Goal: Find contact information: Find contact information

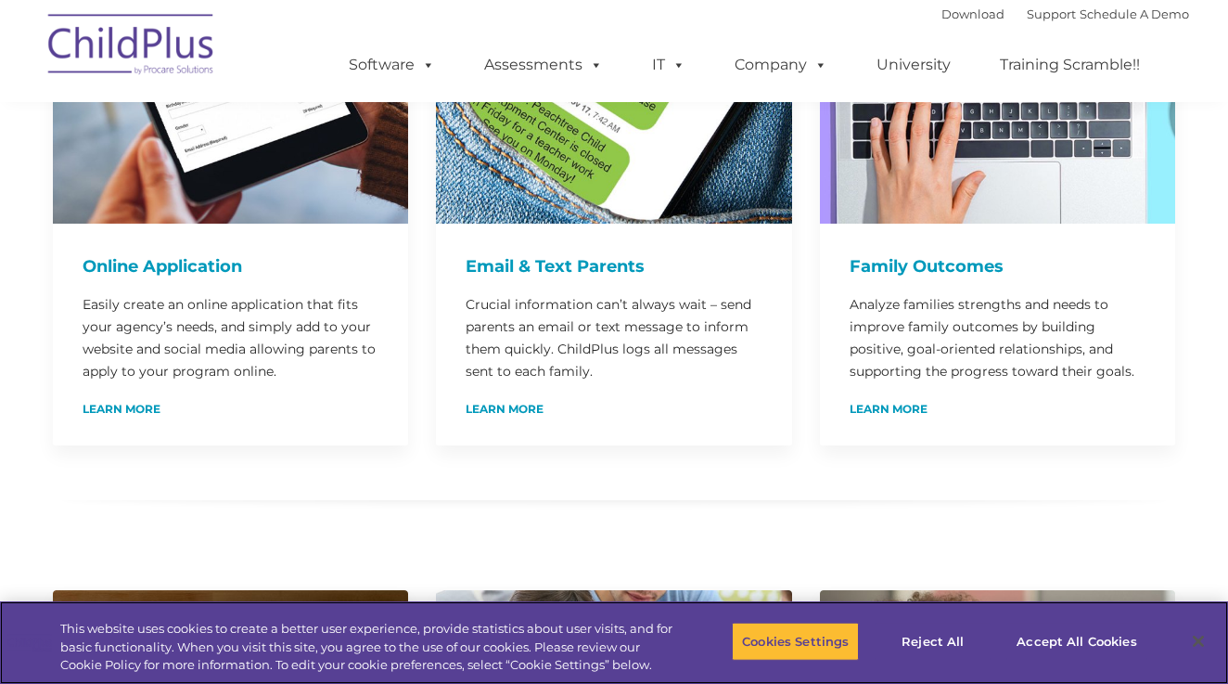
scroll to position [1180, 0]
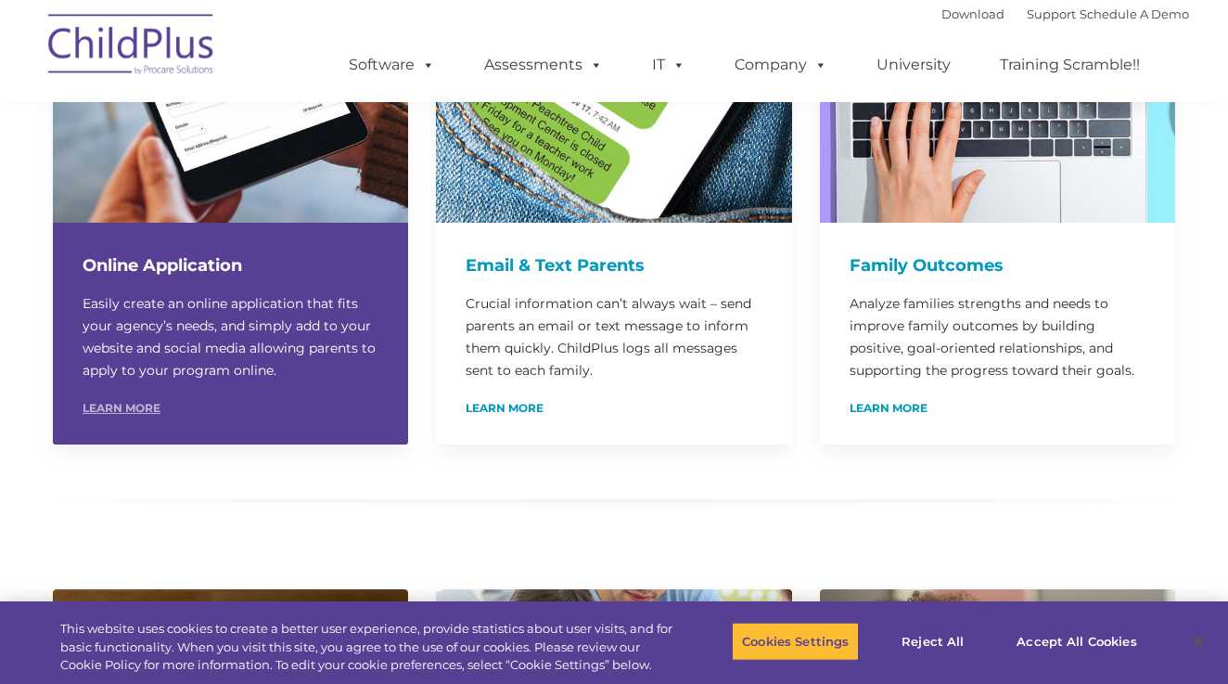
click at [116, 403] on link "Learn More" at bounding box center [122, 408] width 78 height 11
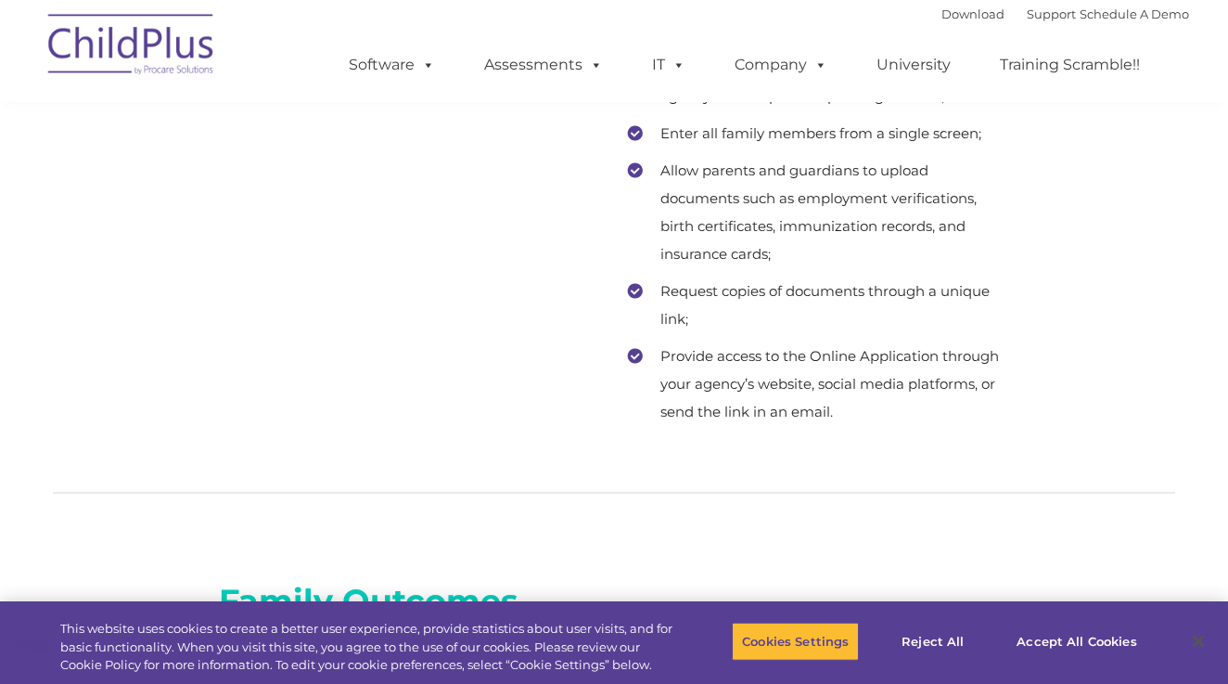
scroll to position [10452, 0]
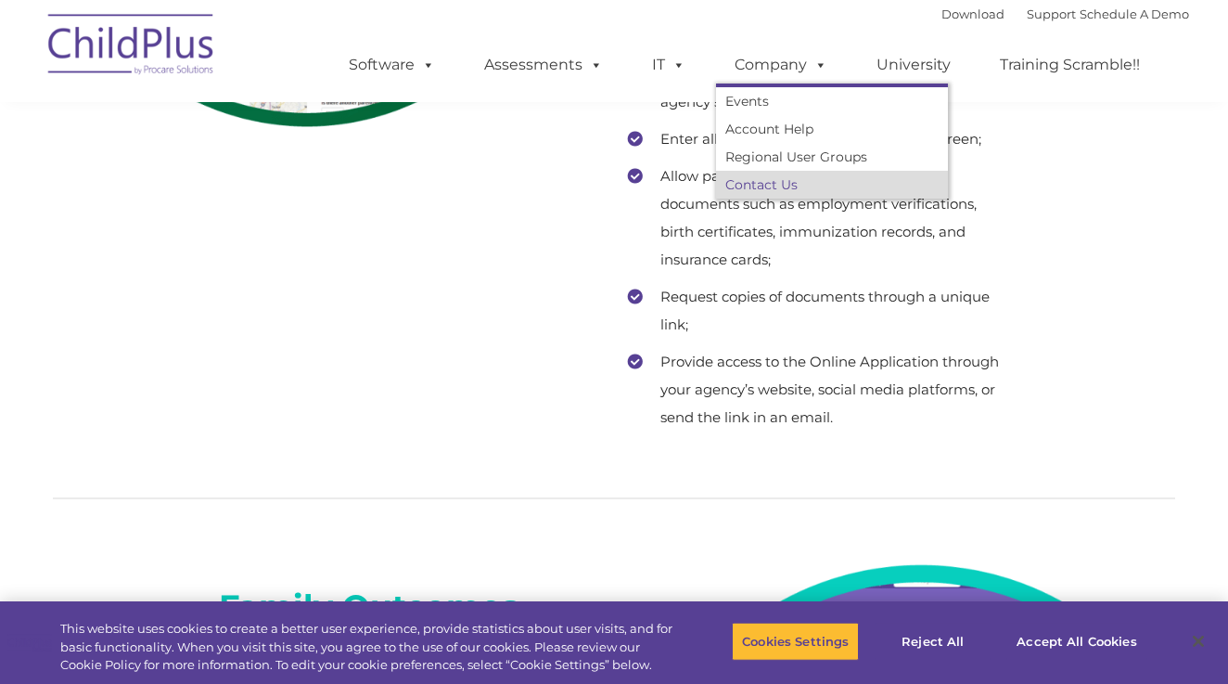
click at [747, 186] on link "Contact Us" at bounding box center [832, 185] width 232 height 28
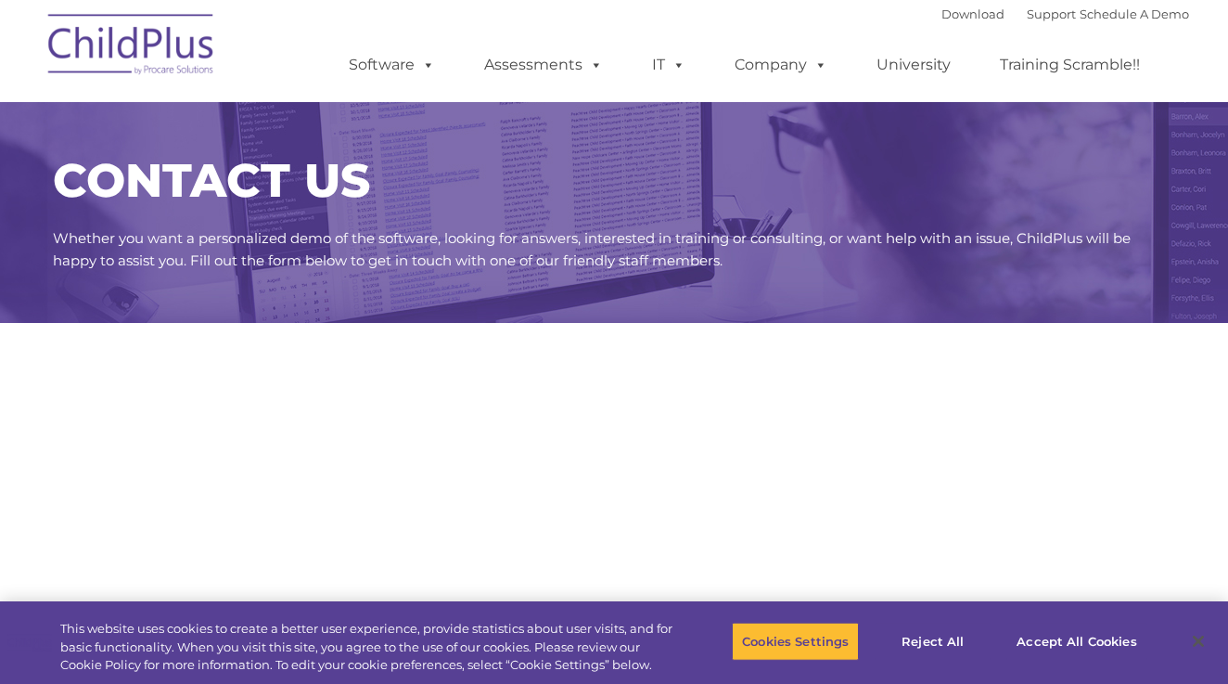
select select "MEDIUM"
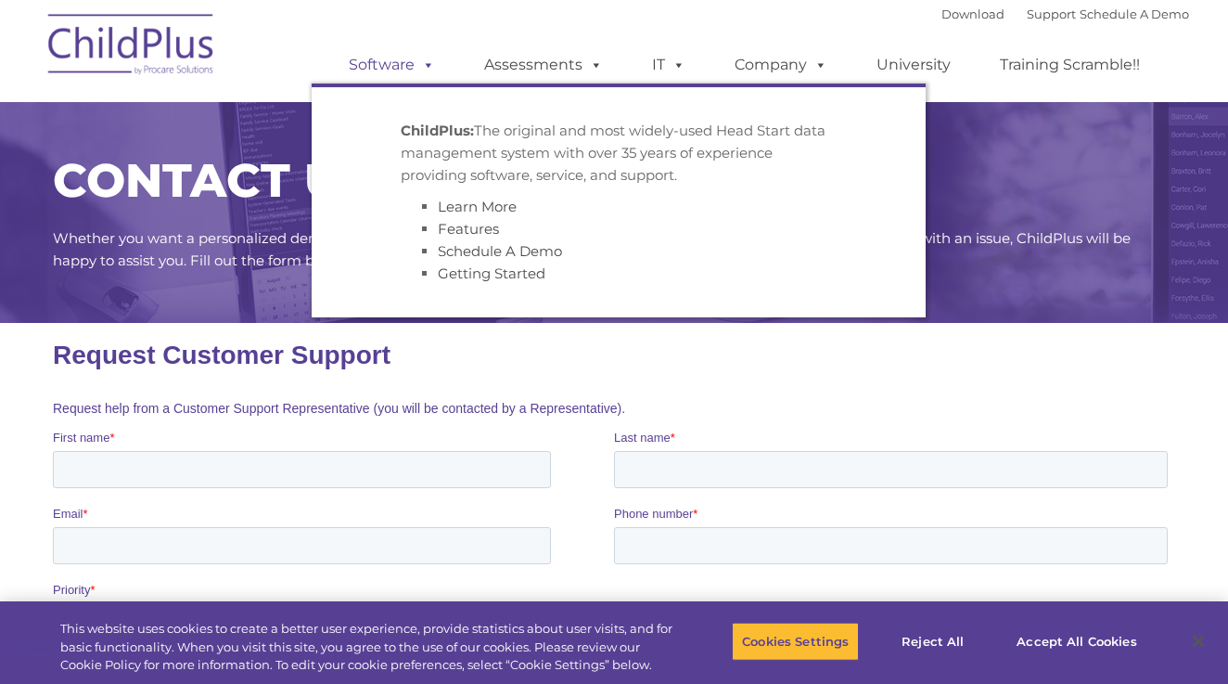
click at [392, 60] on link "Software" at bounding box center [391, 64] width 123 height 37
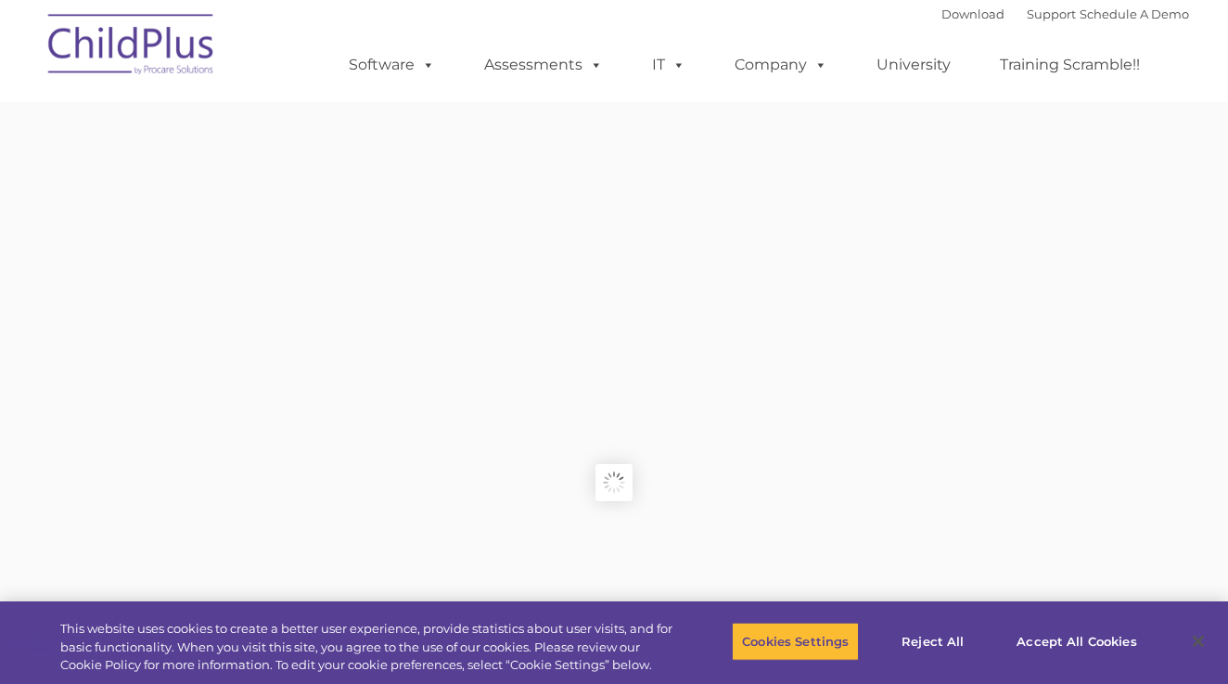
type input ""
